Goal: Task Accomplishment & Management: Use online tool/utility

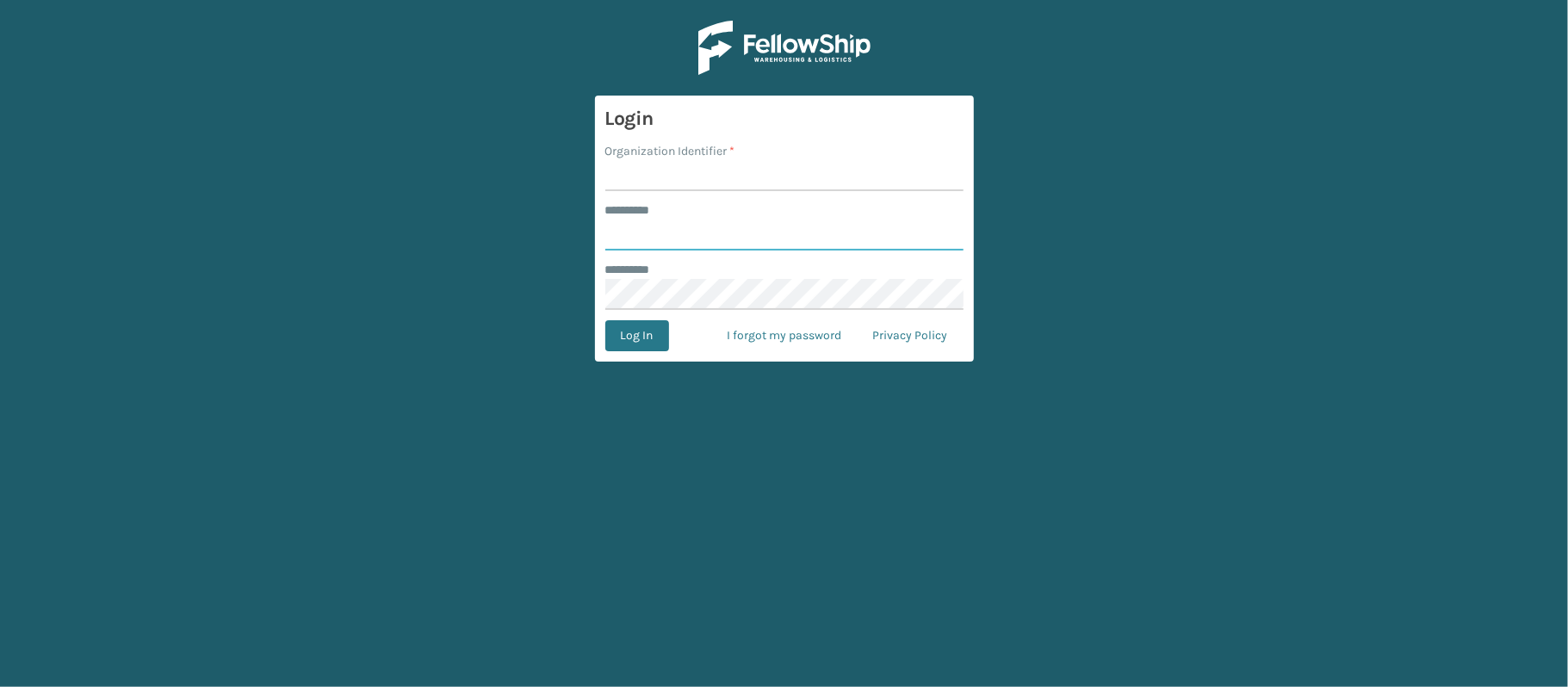
type input "********"
type input "MilliardLV"
click at [605, 320] on button "Log In" at bounding box center [637, 335] width 64 height 31
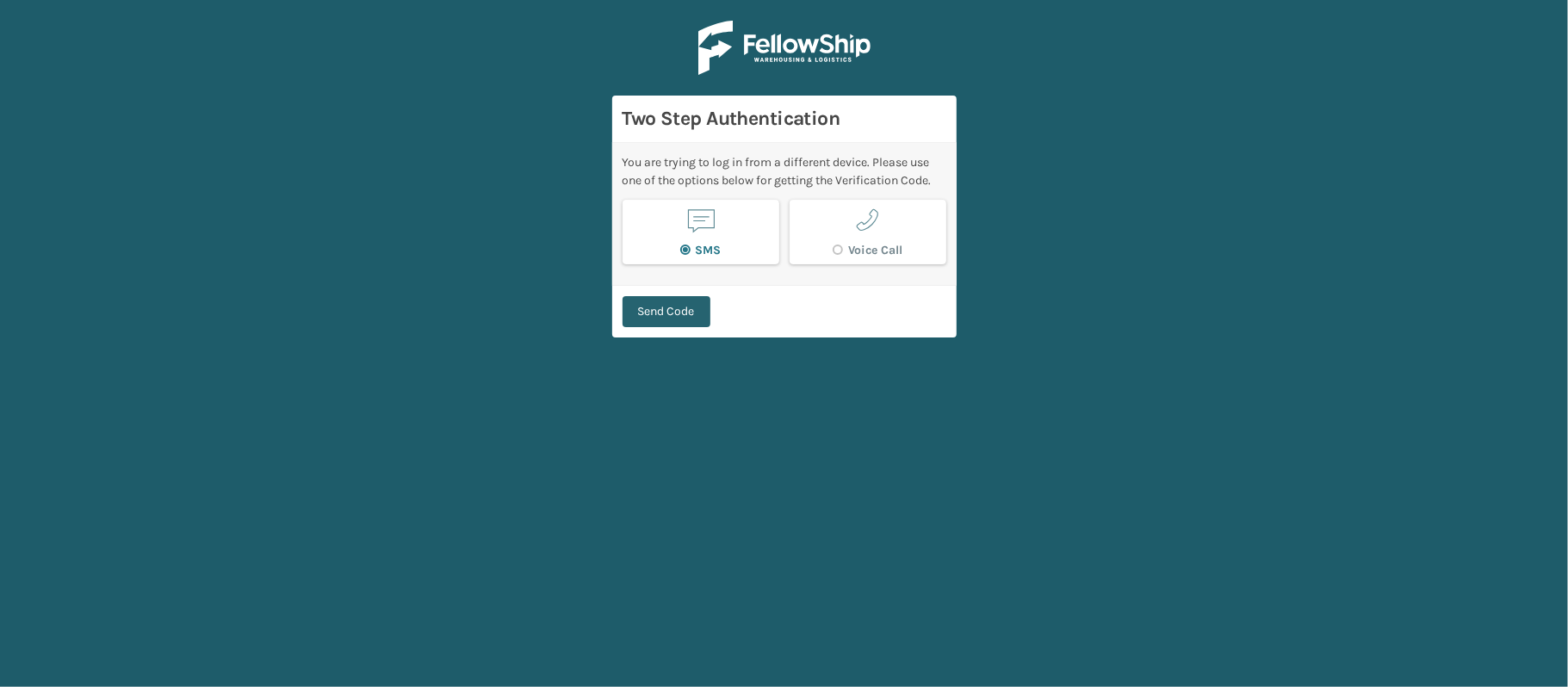
click at [669, 313] on button "Send Code" at bounding box center [666, 311] width 88 height 31
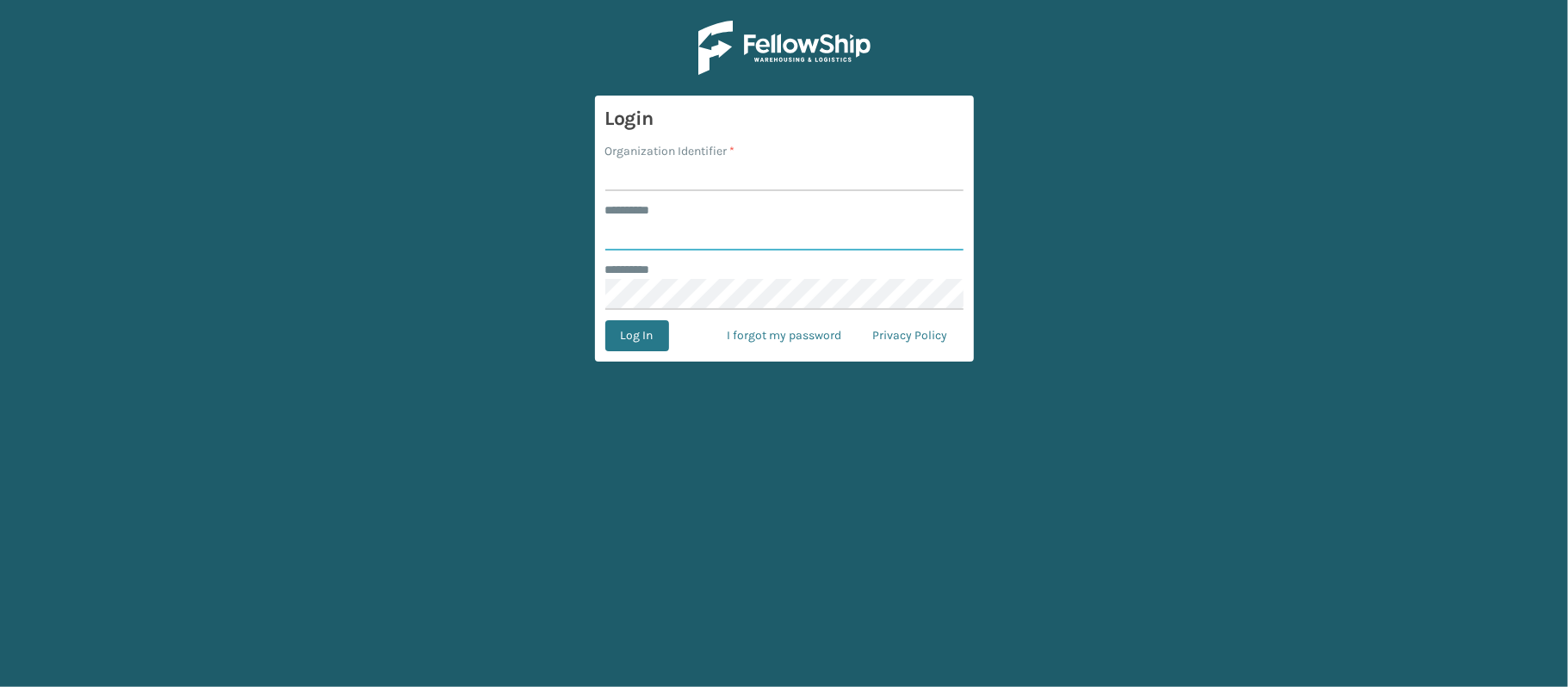
type input "********"
click at [672, 183] on input "Organization Identifier *" at bounding box center [784, 175] width 358 height 31
type input "MilliardLV"
click at [651, 335] on button "Log In" at bounding box center [637, 335] width 64 height 31
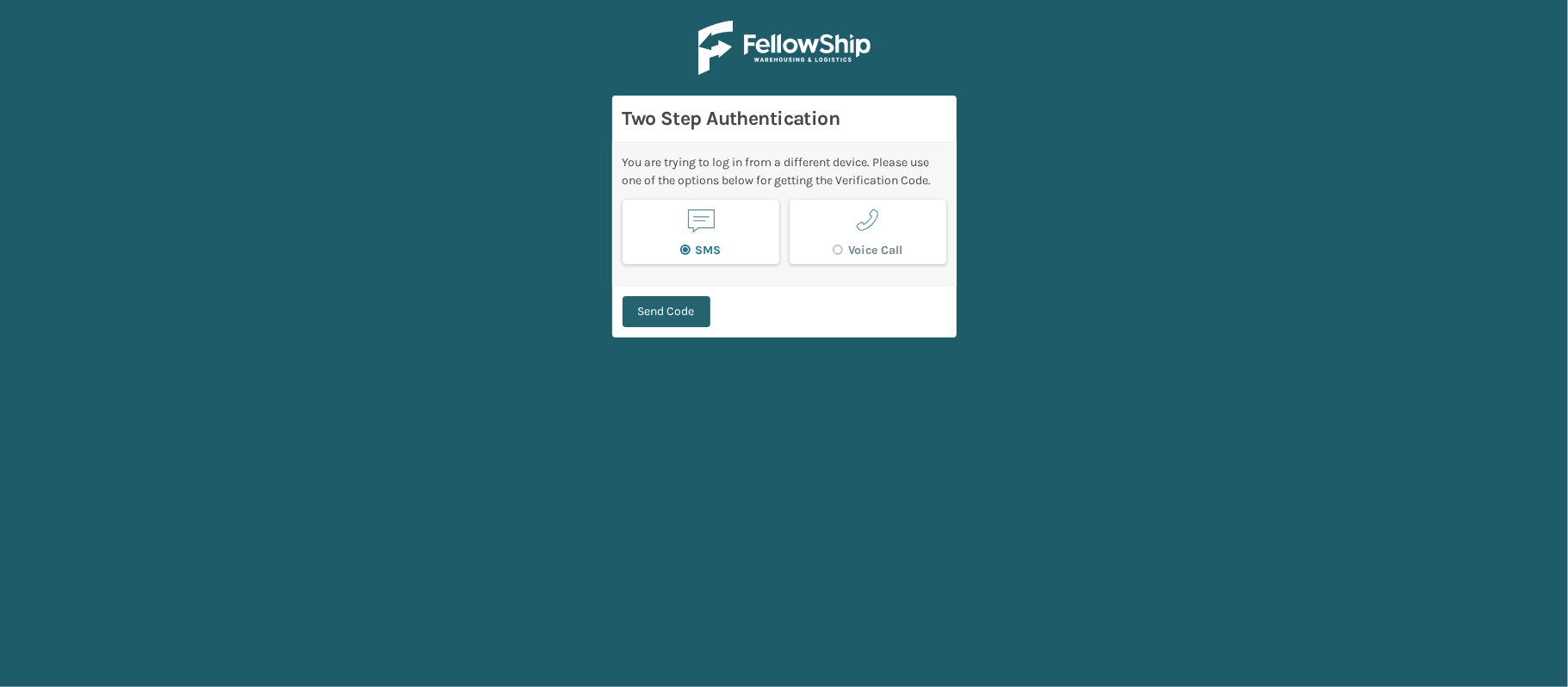
click at [662, 315] on button "Send Code" at bounding box center [666, 311] width 88 height 31
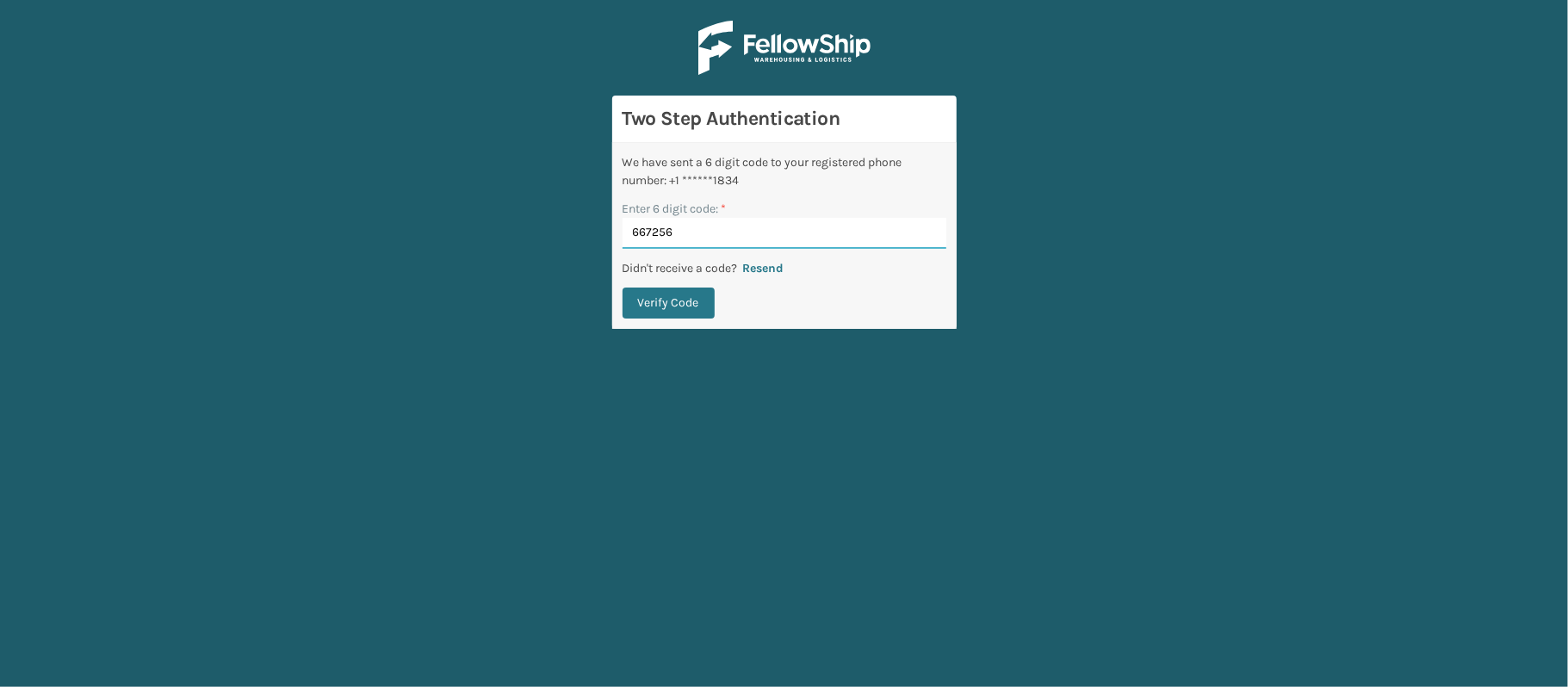
click at [622, 287] on button "Verify Code" at bounding box center [668, 303] width 92 height 31
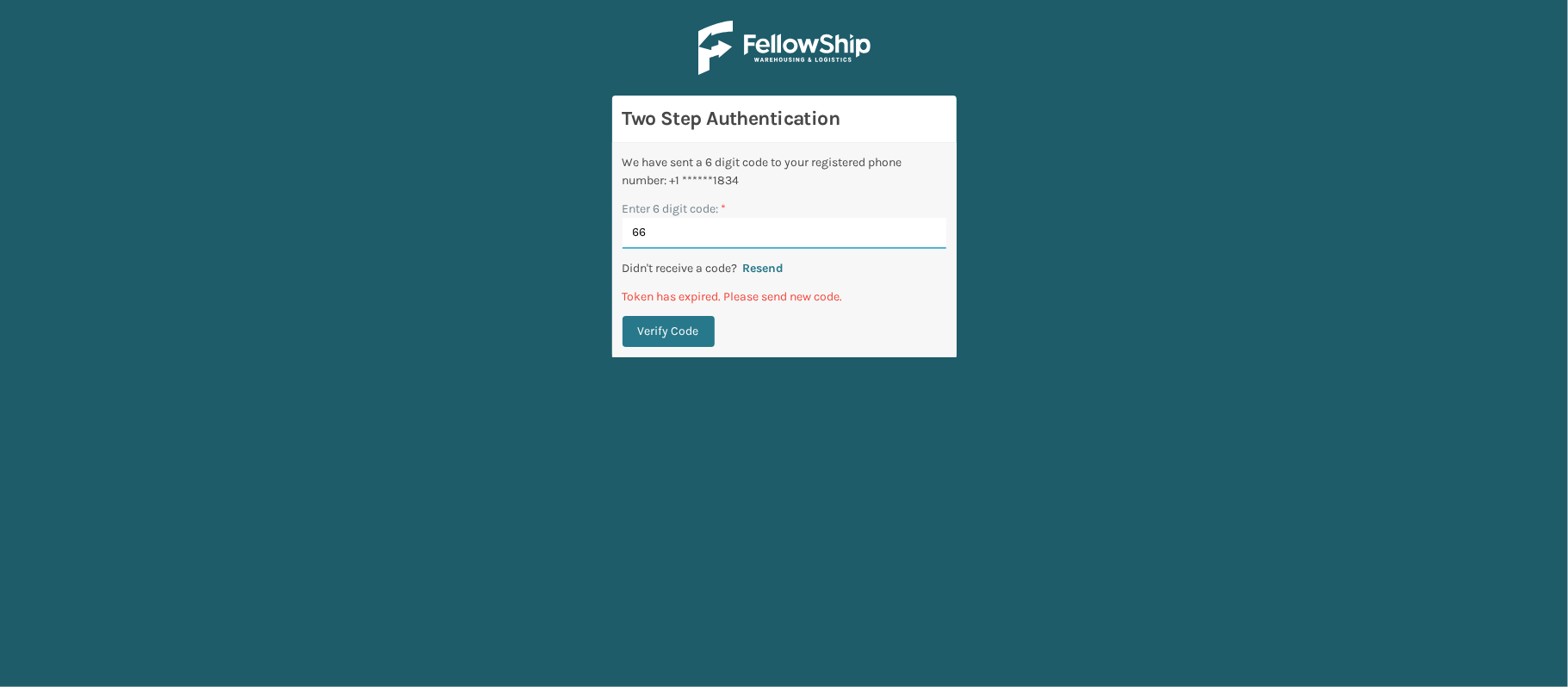
type input "6"
type input "667256"
click at [662, 316] on button "Verify Code" at bounding box center [668, 331] width 92 height 31
click at [758, 277] on div "We have sent a 6 digit code to your registered phone number: +1 ******1834 Ente…" at bounding box center [784, 250] width 344 height 214
click at [759, 275] on button "Resend" at bounding box center [763, 269] width 52 height 15
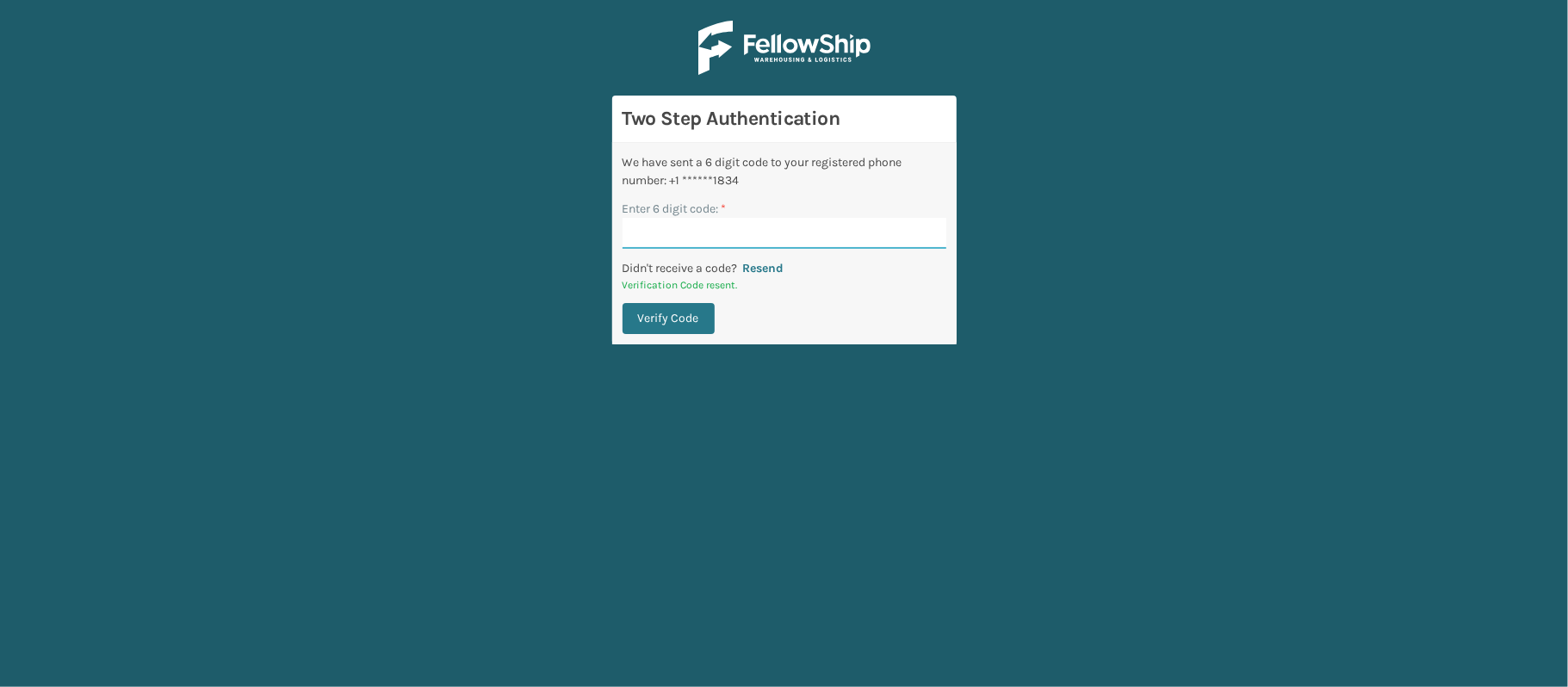
click at [742, 236] on input "Enter 6 digit code: *" at bounding box center [784, 233] width 323 height 31
type input "852226"
click at [622, 303] on button "Verify Code" at bounding box center [668, 318] width 92 height 31
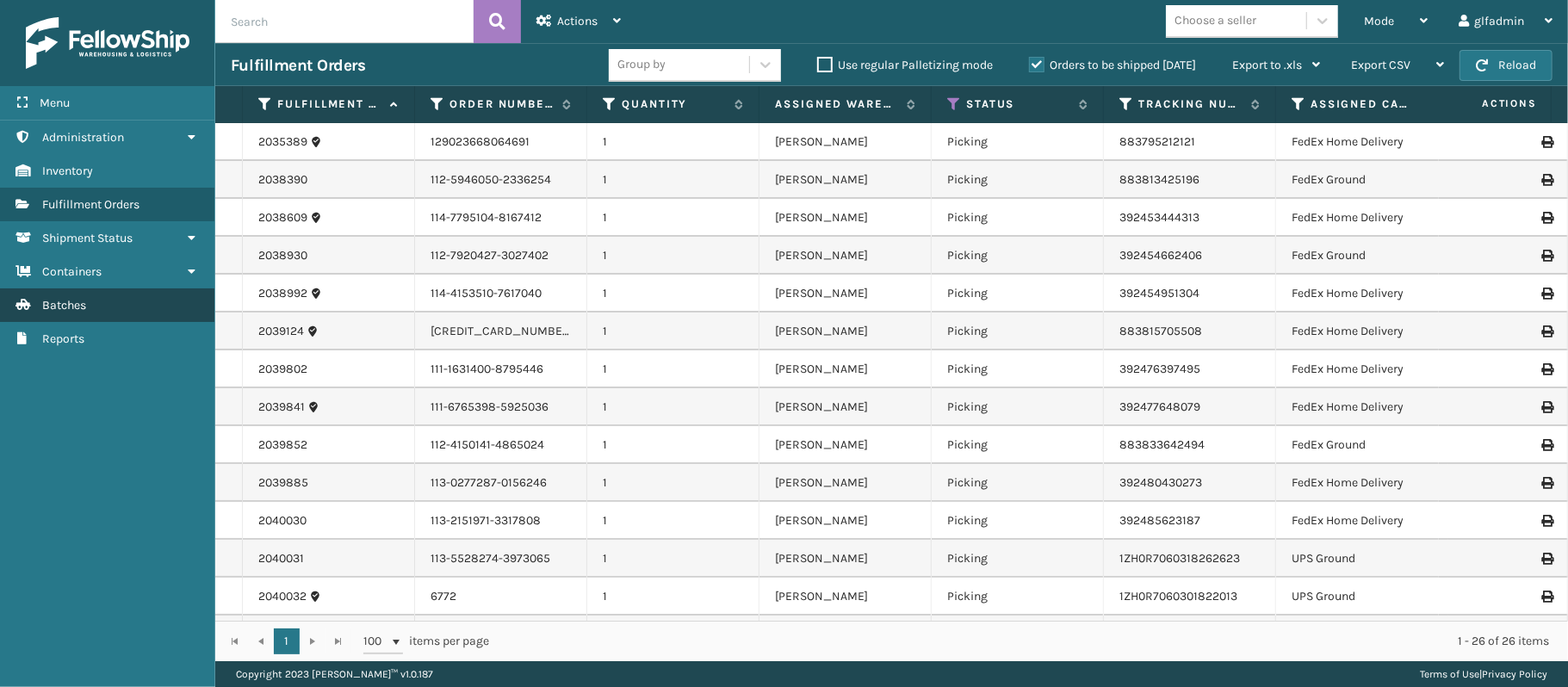
click at [90, 303] on link "Batches" at bounding box center [107, 305] width 214 height 34
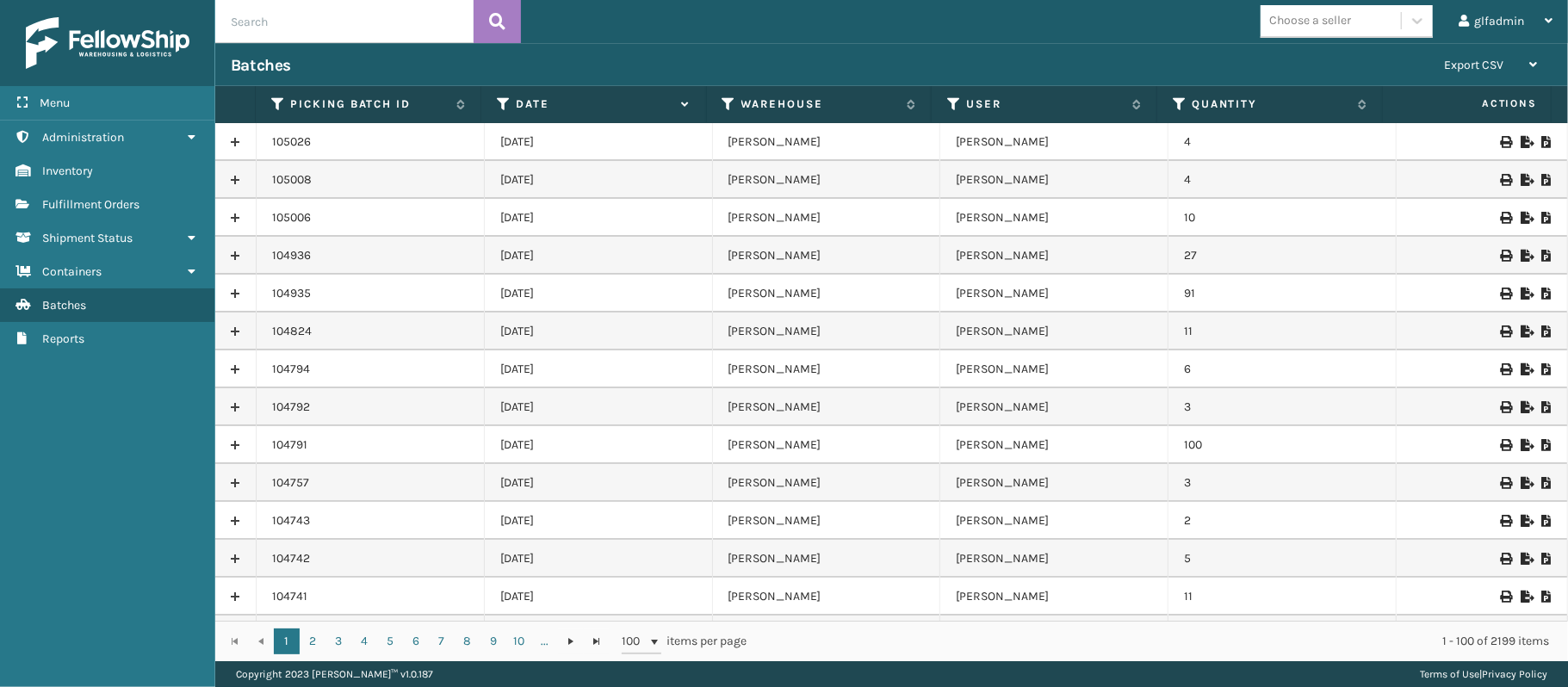
click at [1520, 213] on icon at bounding box center [1525, 218] width 10 height 12
click at [1520, 184] on icon at bounding box center [1525, 179] width 10 height 12
click at [1520, 139] on icon at bounding box center [1525, 141] width 10 height 12
